Goal: Task Accomplishment & Management: Manage account settings

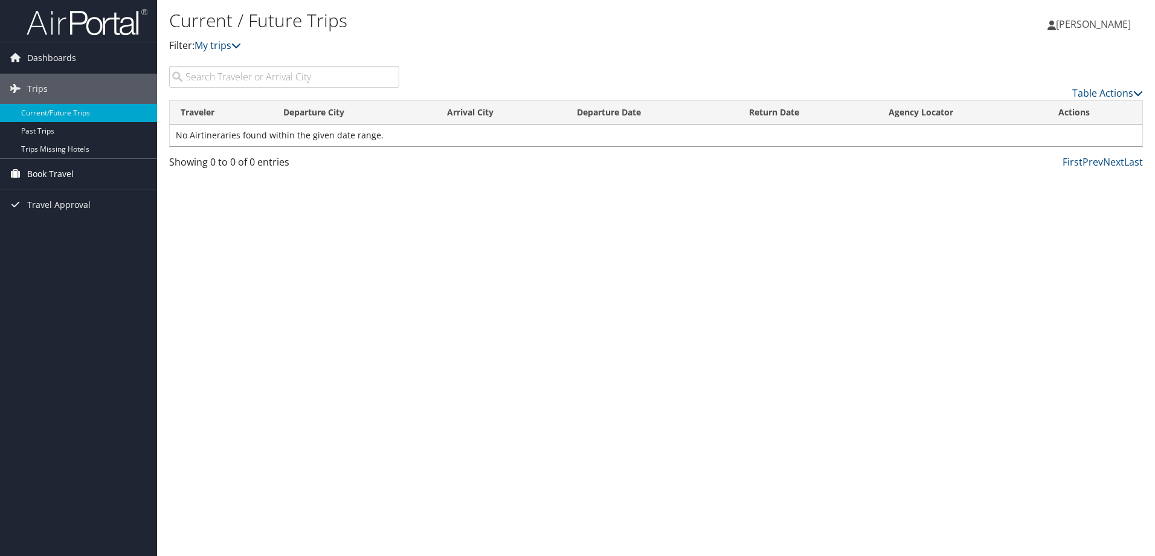
click at [50, 169] on span "Book Travel" at bounding box center [50, 174] width 47 height 30
click at [113, 192] on link "Agent Booking Request" at bounding box center [78, 198] width 157 height 18
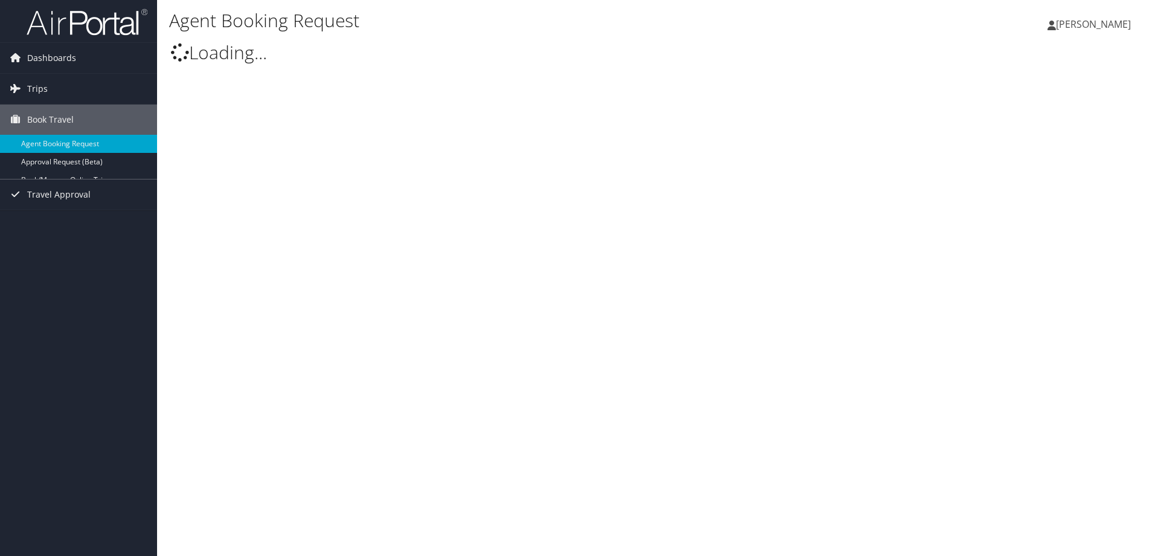
select select "[EMAIL_ADDRESS][DOMAIN_NAME]"
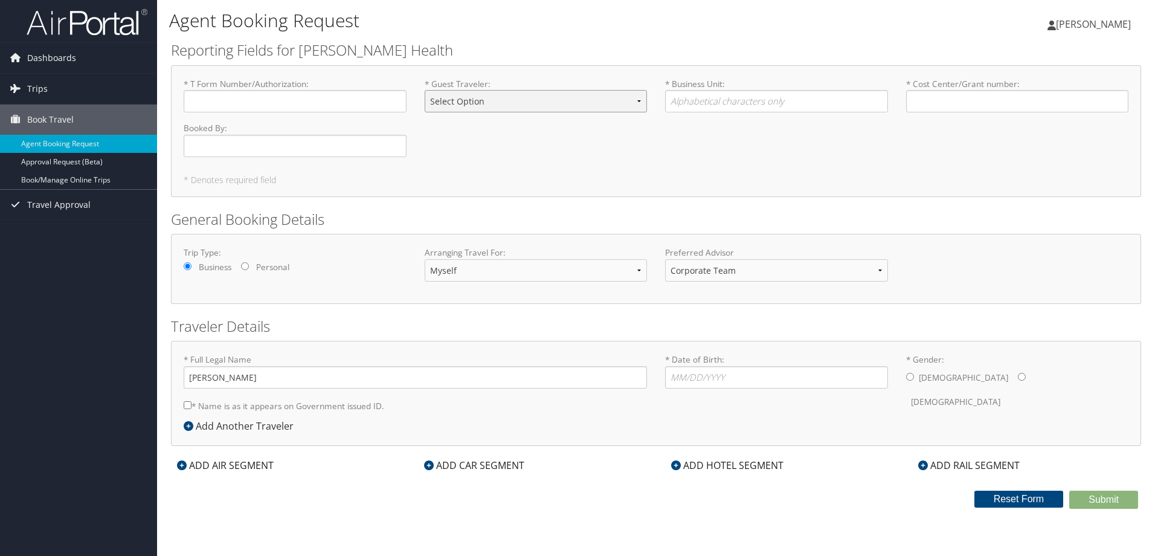
click at [635, 102] on select "Select Option BOARD MEMBER GUEST INTERVIEW PROFILED RELOCATION" at bounding box center [536, 101] width 223 height 22
click at [719, 127] on div "* T Form Number/Authorization : Required * Guest Traveler : Select Option BOARD…" at bounding box center [656, 122] width 963 height 89
click at [943, 105] on input "* Cost Center/Grant number : Required" at bounding box center [1017, 101] width 223 height 22
click at [771, 268] on select "Corporate Team Christopherson Advisor Team" at bounding box center [776, 270] width 223 height 22
click at [792, 210] on h2 "General Booking Details" at bounding box center [656, 219] width 970 height 21
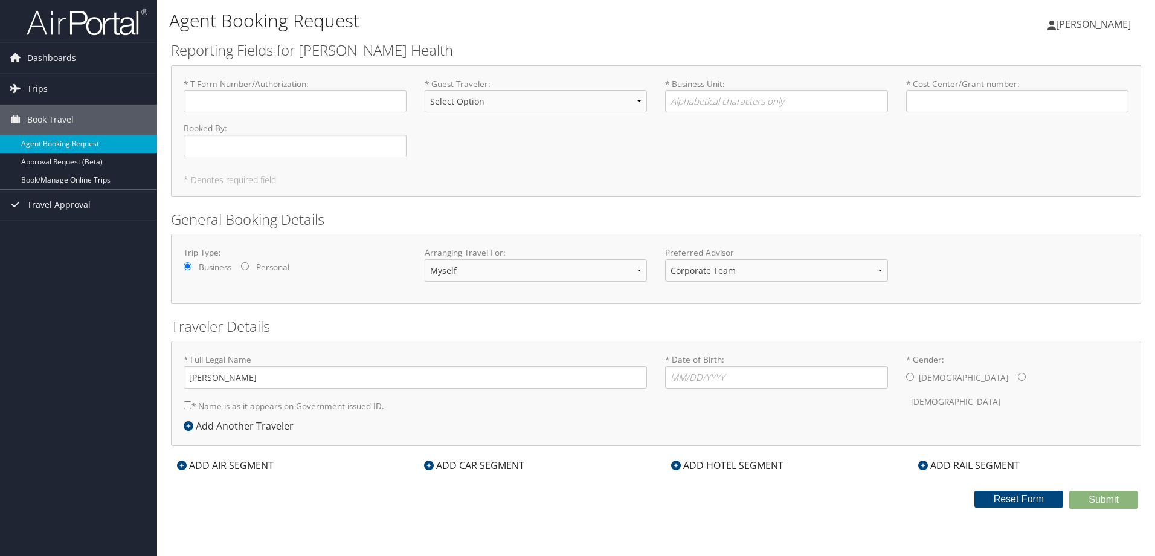
click at [677, 464] on icon at bounding box center [676, 465] width 10 height 10
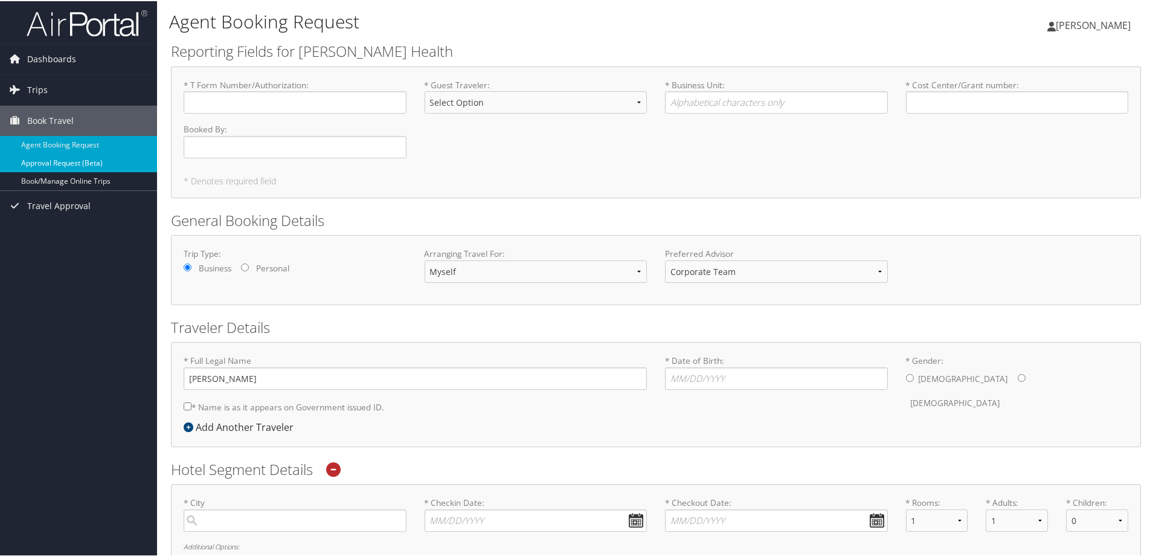
click at [72, 161] on link "Approval Request (Beta)" at bounding box center [78, 162] width 157 height 18
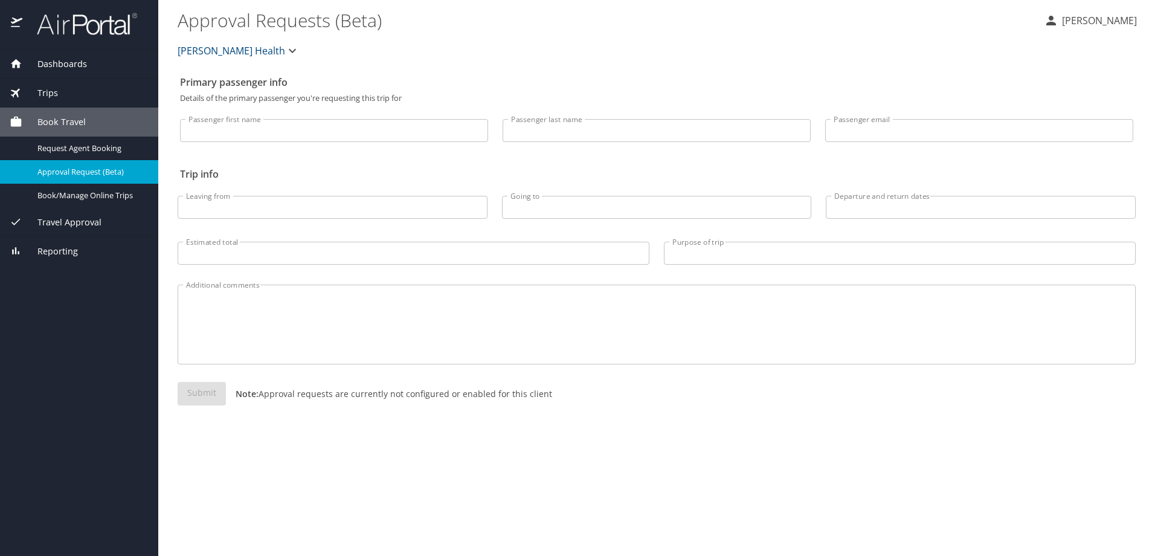
select select "US"
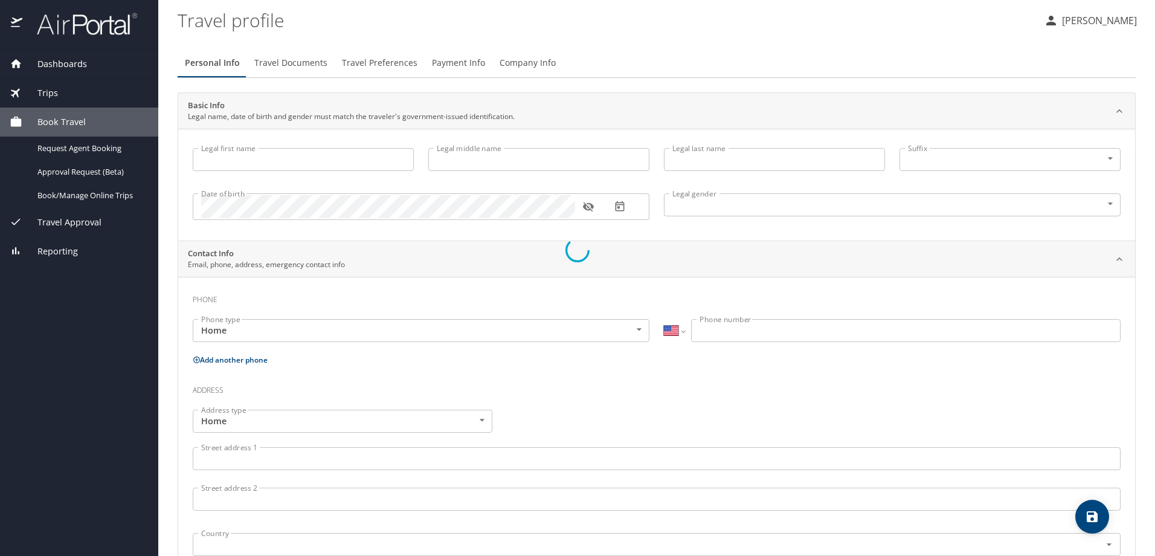
type input "Kimberly"
type input "A."
type input "Sadlocha"
type input "[DEMOGRAPHIC_DATA]"
type input "Lorraine"
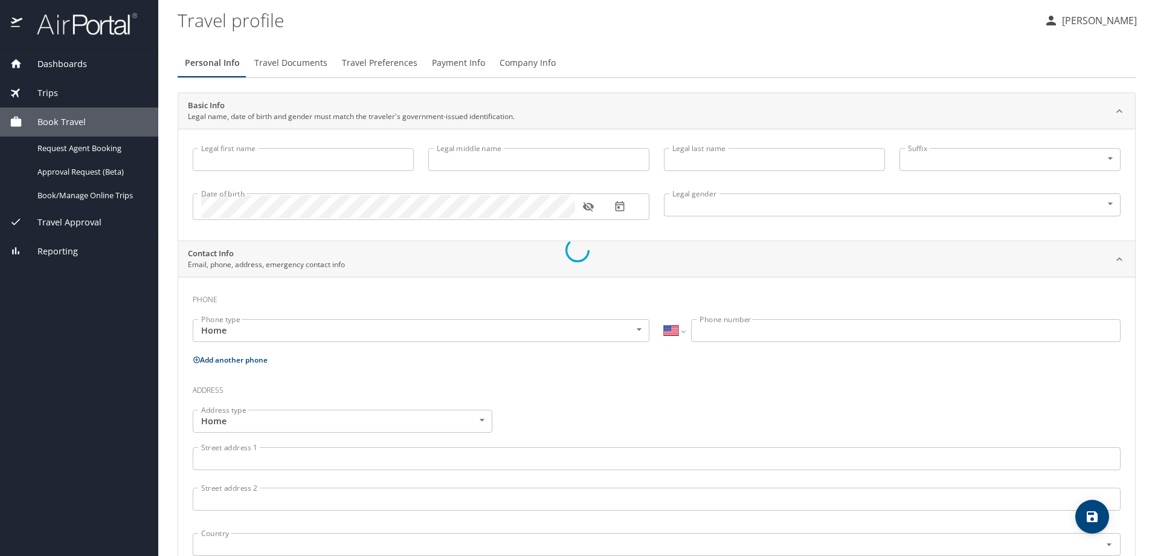
type input "Sadlocha"
select select "NL"
type input "5865740931"
select select "NL"
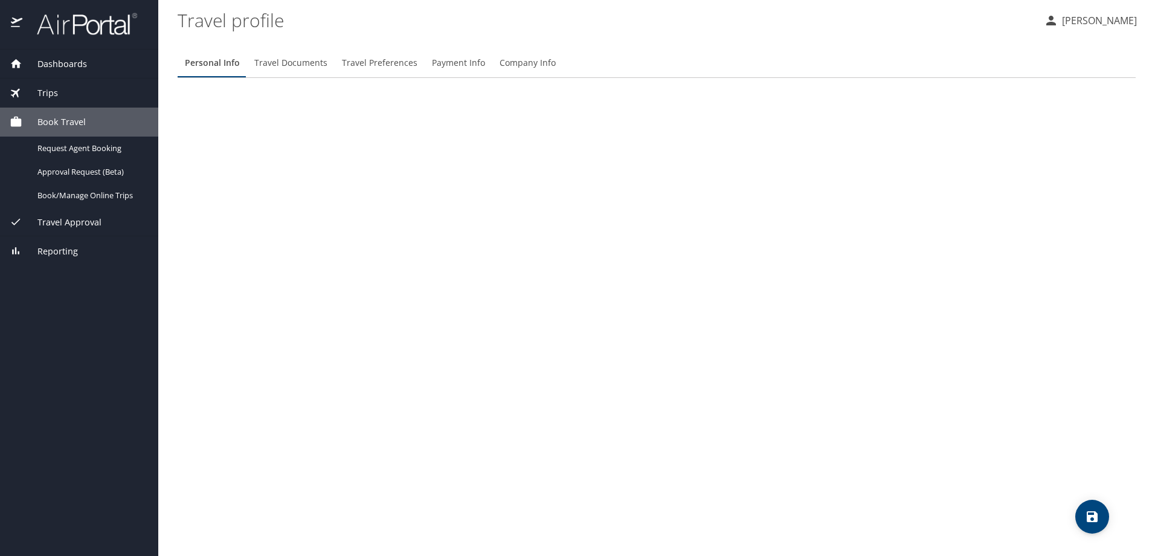
select select "US"
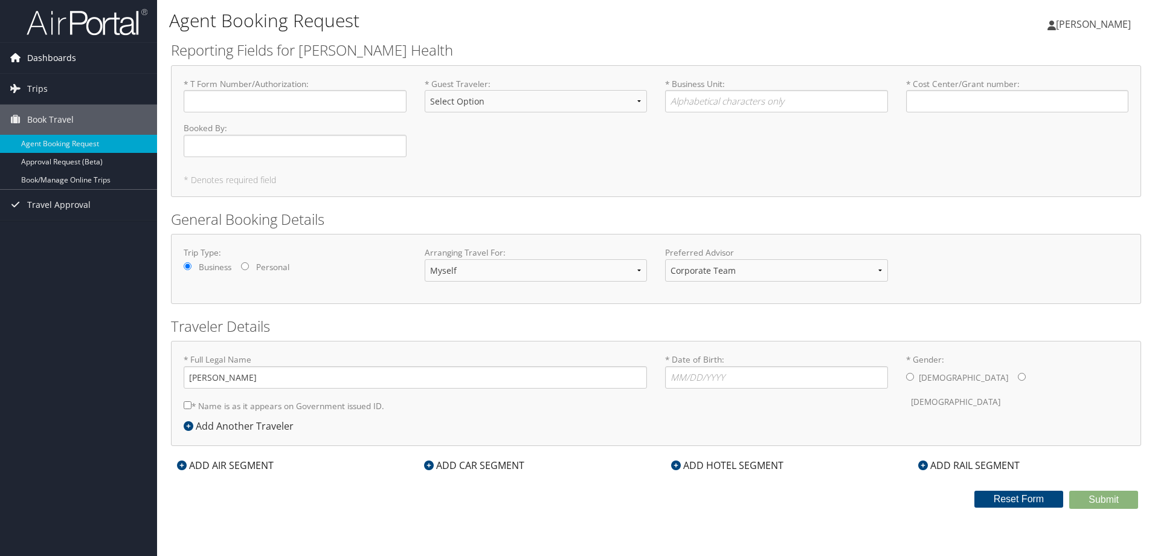
click at [42, 54] on span "Dashboards" at bounding box center [51, 58] width 49 height 30
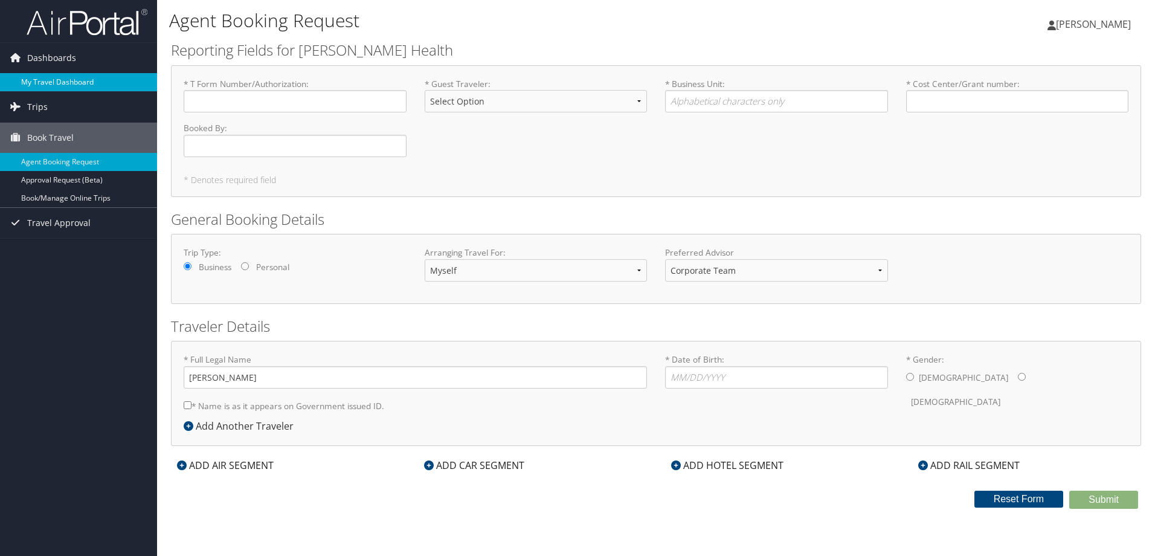
click at [56, 79] on link "My Travel Dashboard" at bounding box center [78, 82] width 157 height 18
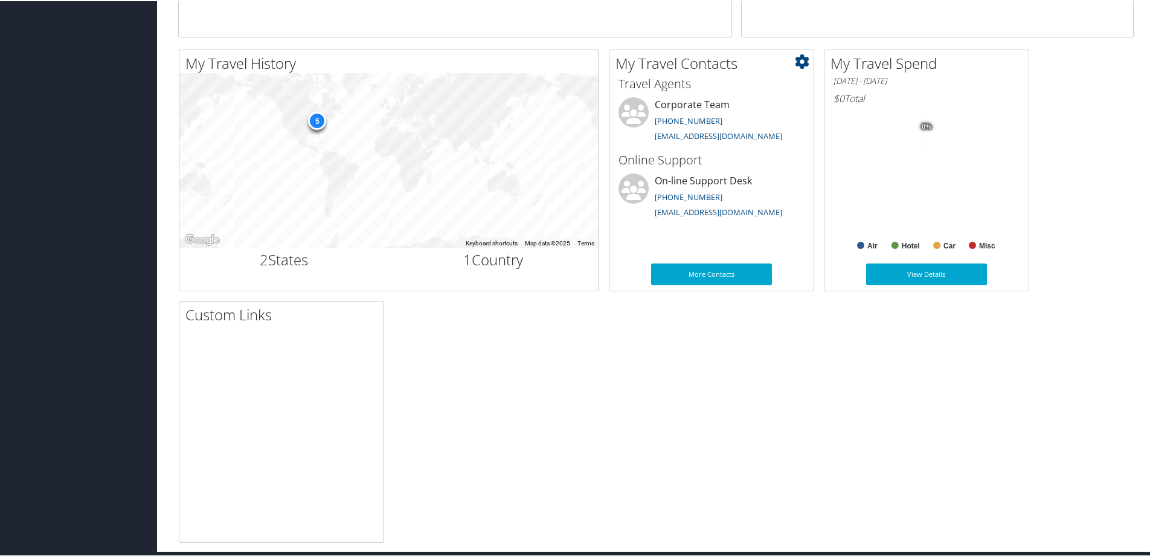
scroll to position [302, 0]
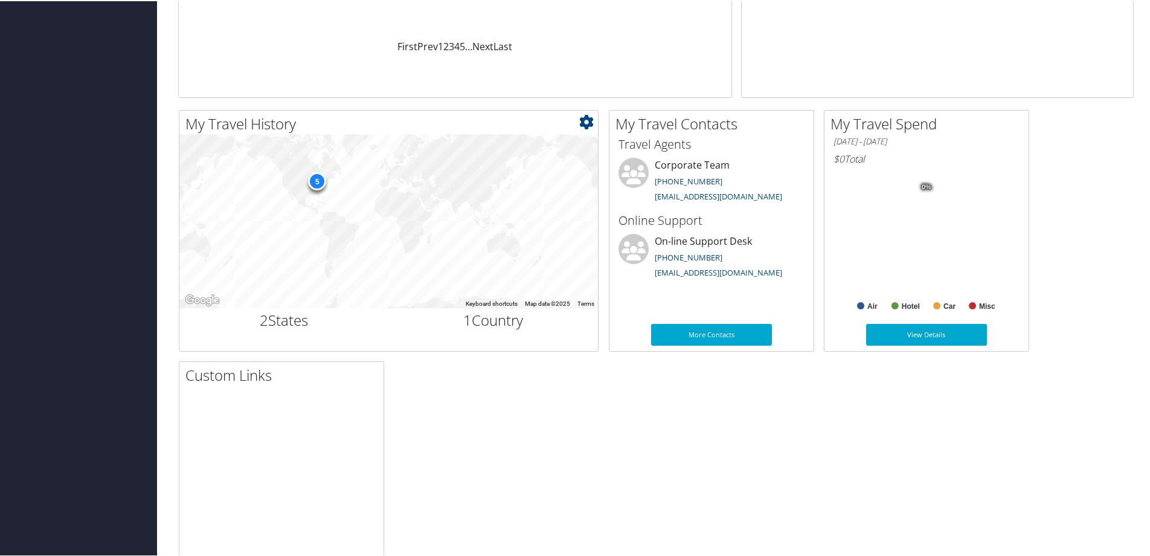
click at [315, 179] on div "5" at bounding box center [317, 179] width 18 height 18
click at [588, 118] on icon at bounding box center [586, 121] width 14 height 14
click at [520, 398] on div "My Travel History Small Medium Large ← Move left → Move right ↑ Move up ↓ Move …" at bounding box center [656, 355] width 974 height 493
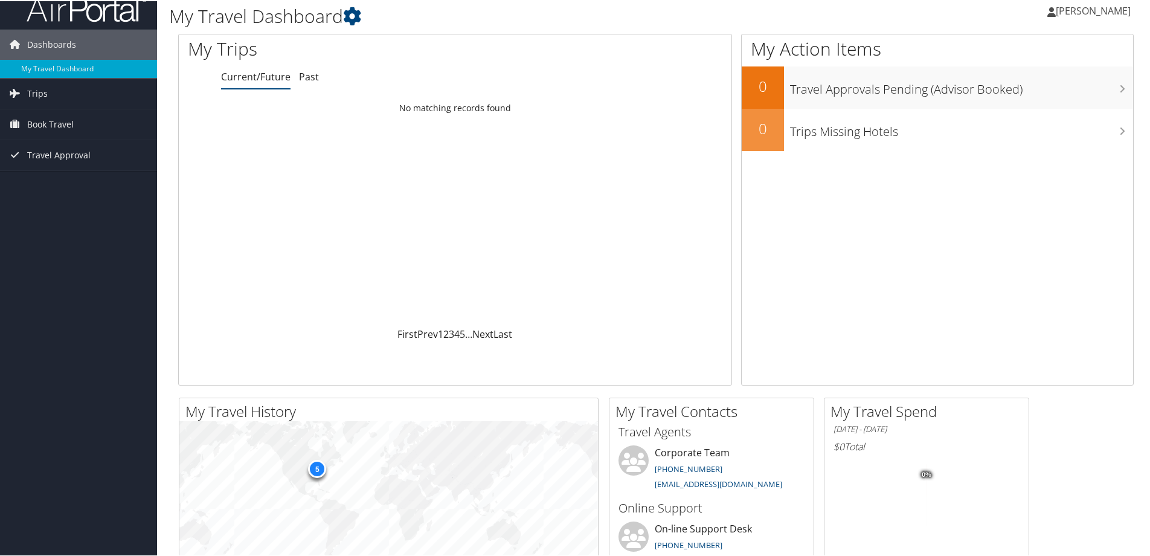
scroll to position [0, 0]
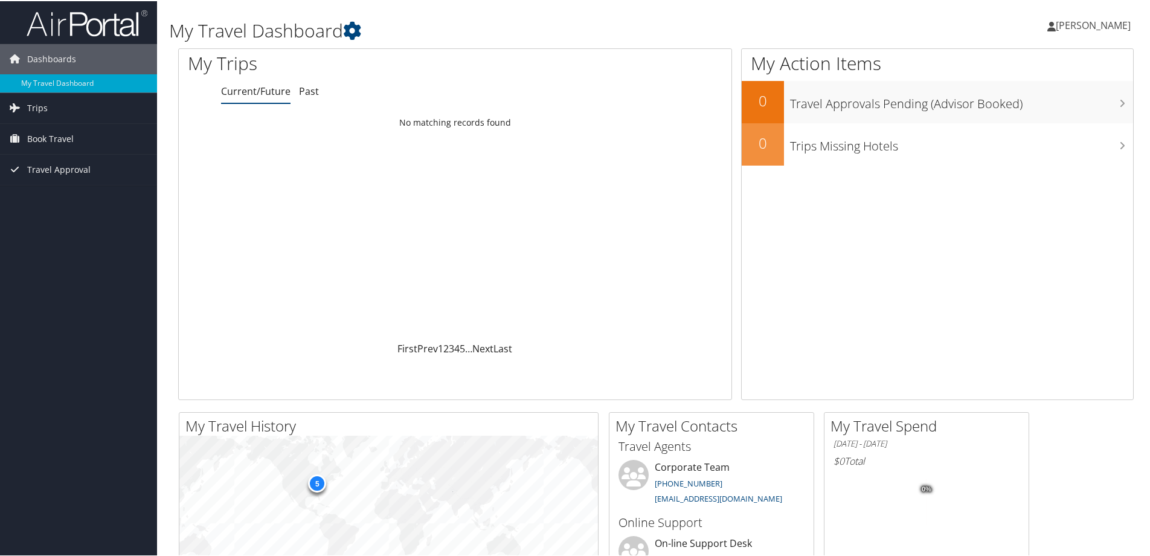
click at [1089, 24] on span "[PERSON_NAME]" at bounding box center [1093, 24] width 75 height 13
click at [1053, 108] on link "View Travel Profile" at bounding box center [1061, 107] width 135 height 21
click at [31, 107] on span "Trips" at bounding box center [37, 107] width 21 height 30
click at [63, 24] on img at bounding box center [87, 22] width 121 height 28
click at [54, 170] on span "Travel Approval" at bounding box center [58, 168] width 63 height 30
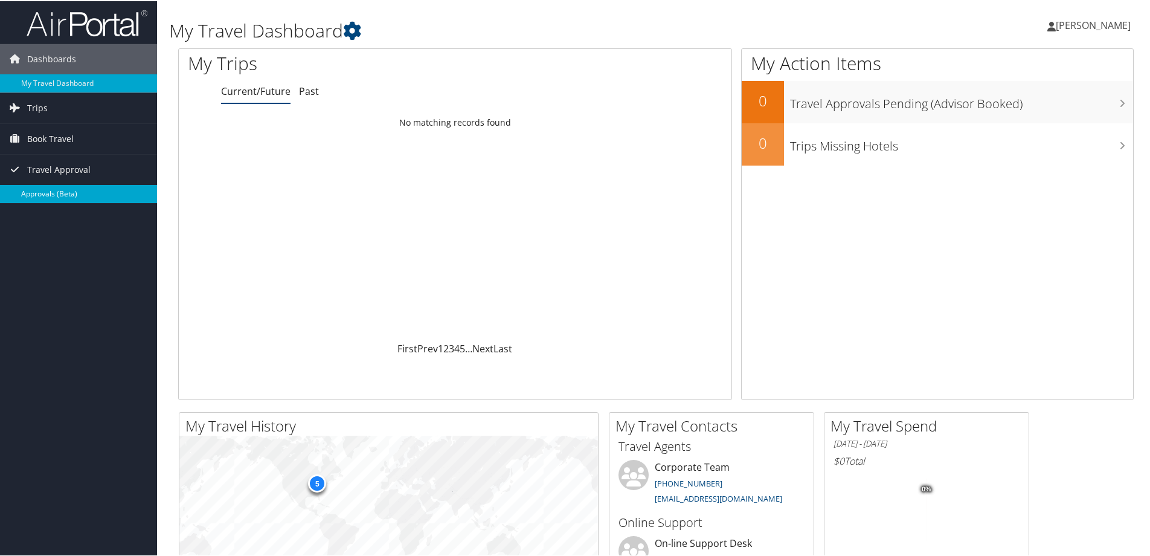
click at [47, 190] on link "Approvals (Beta)" at bounding box center [78, 193] width 157 height 18
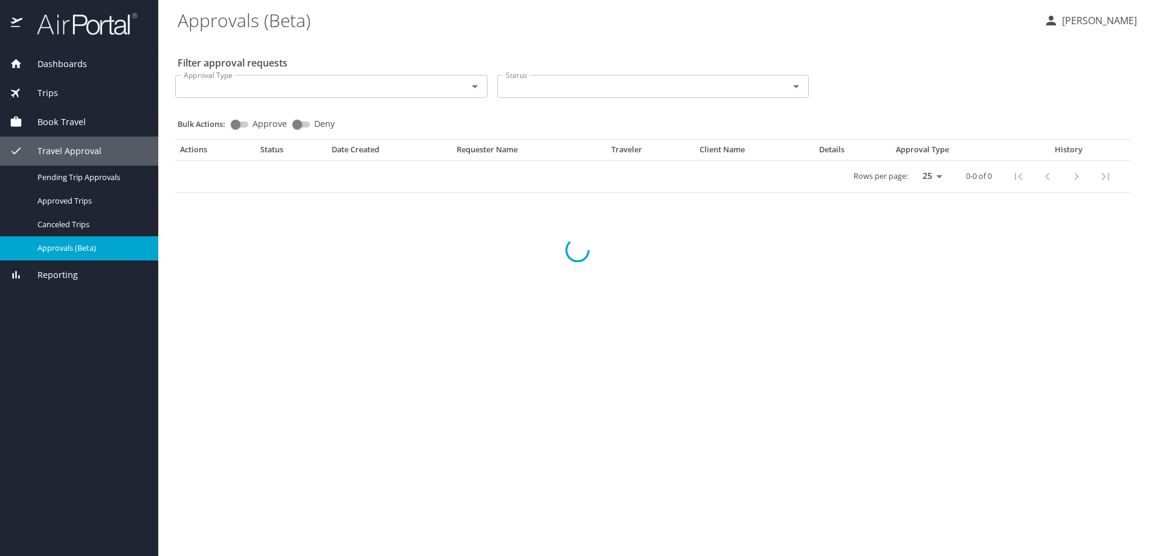
select select "US"
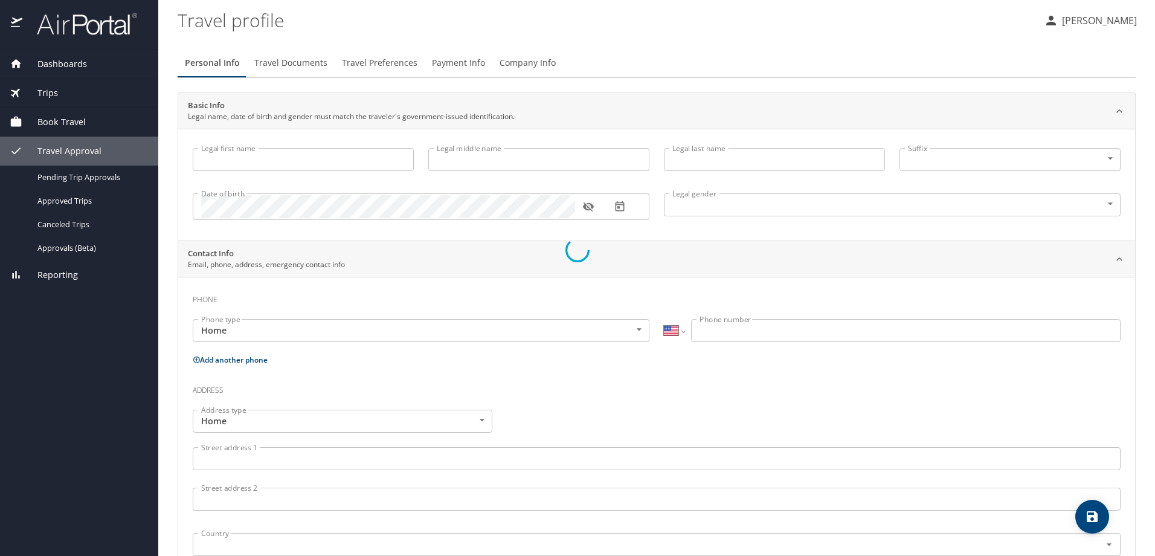
click at [304, 66] on div at bounding box center [577, 249] width 1155 height 611
type input "Kimberly"
type input "A."
type input "Sadlocha"
type input "Female"
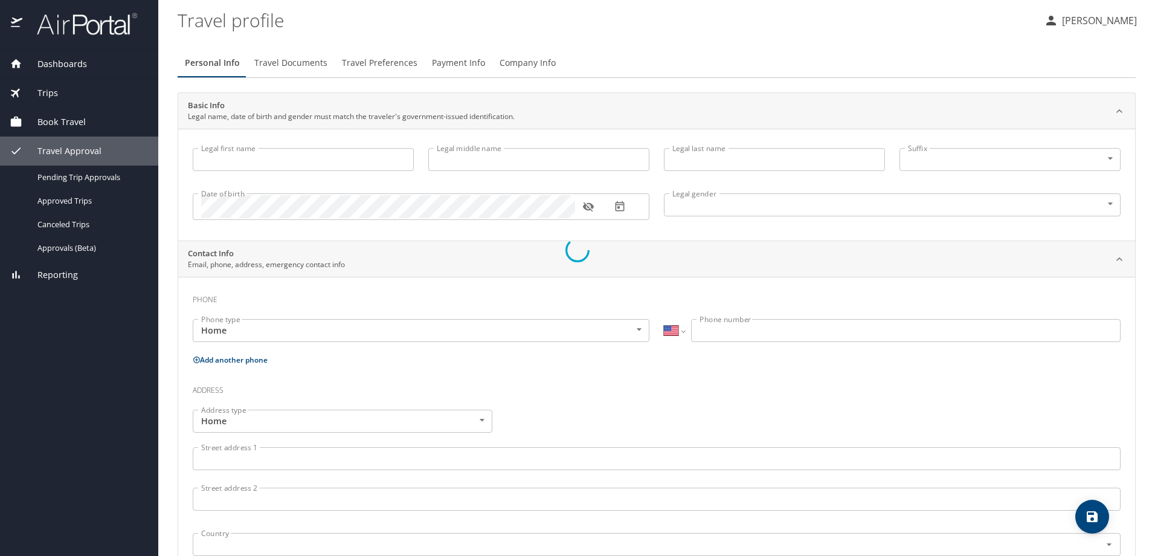
type input "Lorraine"
type input "Sadlocha"
select select "NL"
type input "5865740931"
select select "NL"
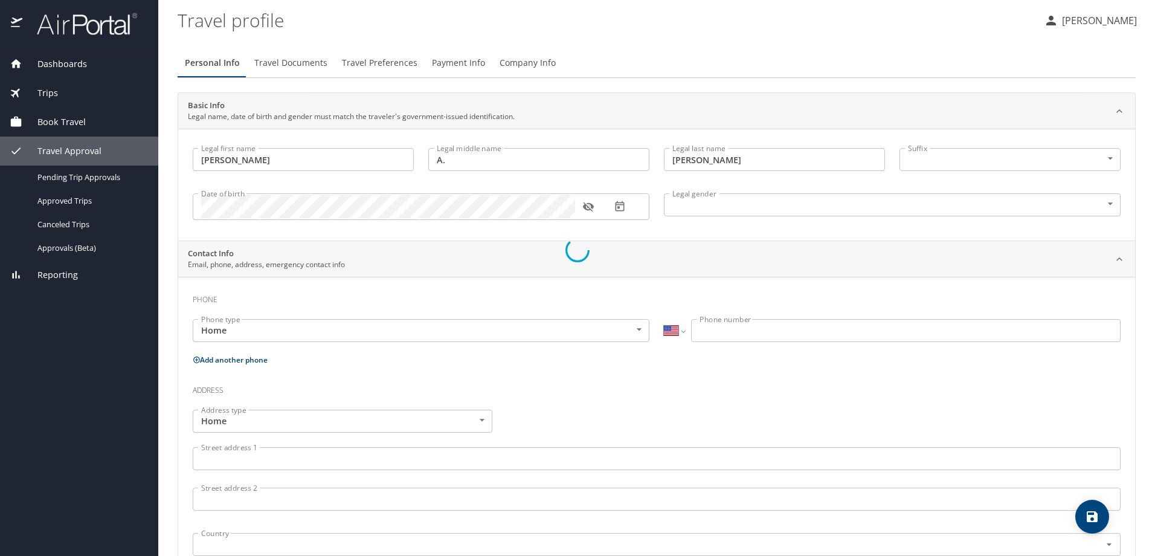
select select "NL"
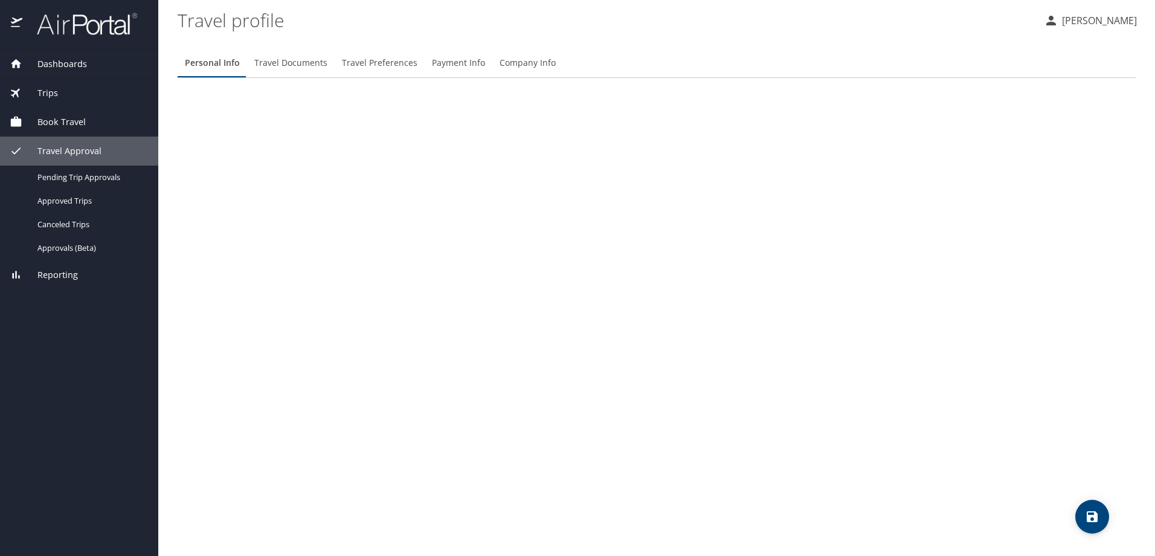
select select "US"
